Goal: Task Accomplishment & Management: Manage account settings

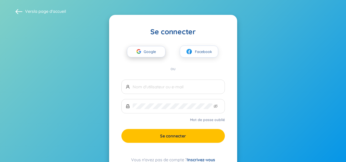
click at [146, 53] on font "Google" at bounding box center [150, 51] width 12 height 5
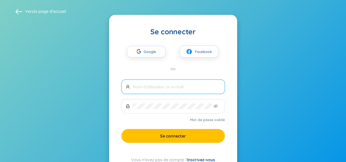
click at [181, 86] on input "text" at bounding box center [177, 87] width 88 height 6
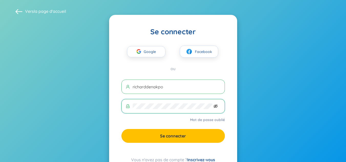
click at [215, 104] on icon "invisible à l'œil nu" at bounding box center [215, 106] width 4 height 4
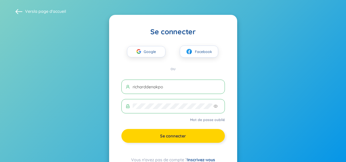
click at [209, 136] on button "Se connecter" at bounding box center [172, 136] width 103 height 14
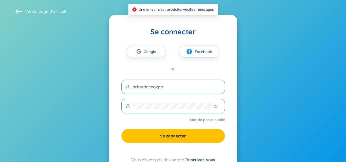
click at [160, 87] on input "richarddenakpo" at bounding box center [177, 87] width 88 height 6
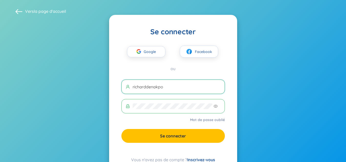
click at [165, 85] on input "richarddenakpo" at bounding box center [177, 87] width 88 height 6
click at [175, 85] on input "richarddenakpo,<" at bounding box center [177, 87] width 88 height 6
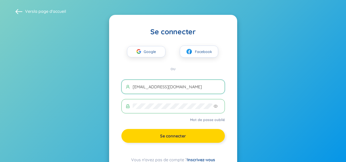
type input "[EMAIL_ADDRESS][DOMAIN_NAME]"
click at [176, 135] on font "Se connecter" at bounding box center [173, 135] width 26 height 5
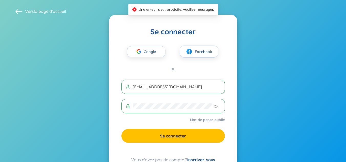
click at [17, 10] on span at bounding box center [18, 11] width 7 height 7
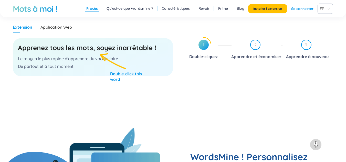
scroll to position [333, 0]
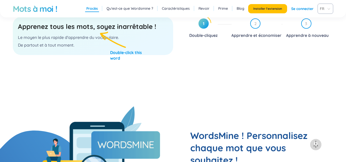
click at [233, 67] on div "1 Double-cliquez 2 Apprendre et économiser 3 Apprendre à nouveau" at bounding box center [257, 61] width 152 height 91
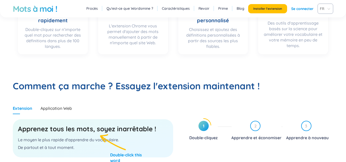
scroll to position [77, 0]
